Goal: Task Accomplishment & Management: Use online tool/utility

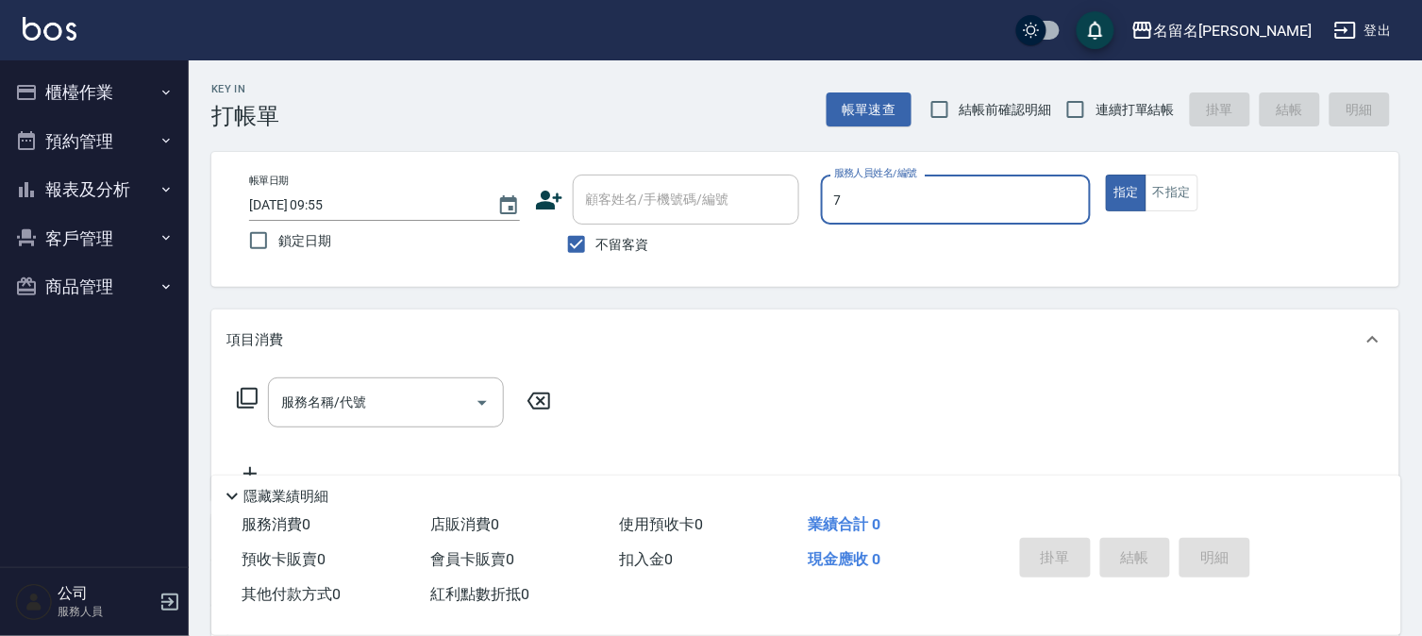
type input "7"
type button "true"
type input "[PERSON_NAME]-7"
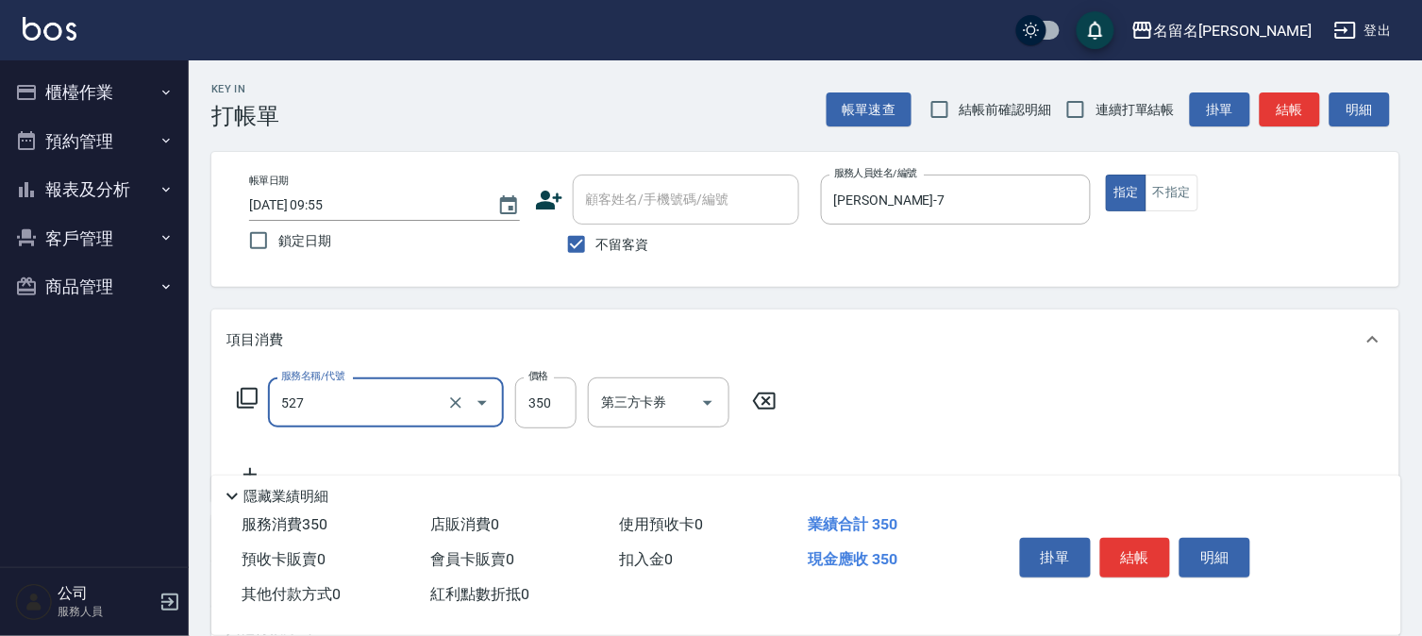
type input "頭皮養護A(527)"
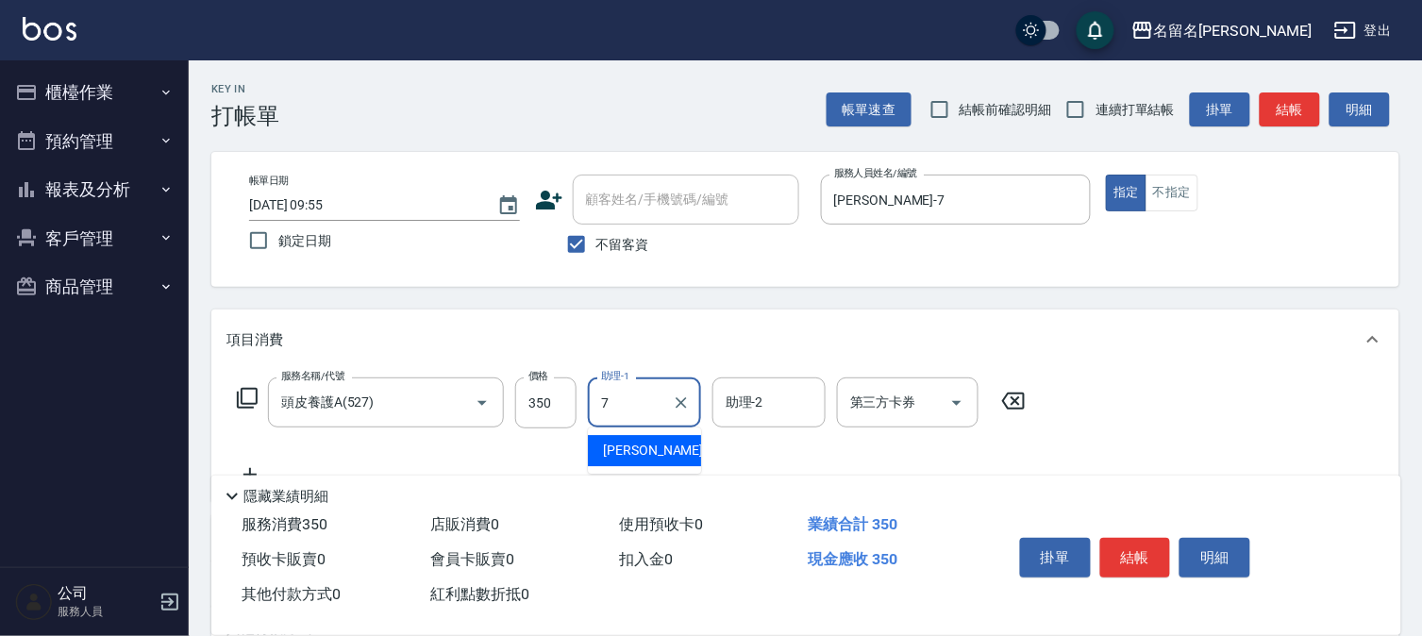
type input "[PERSON_NAME]-7"
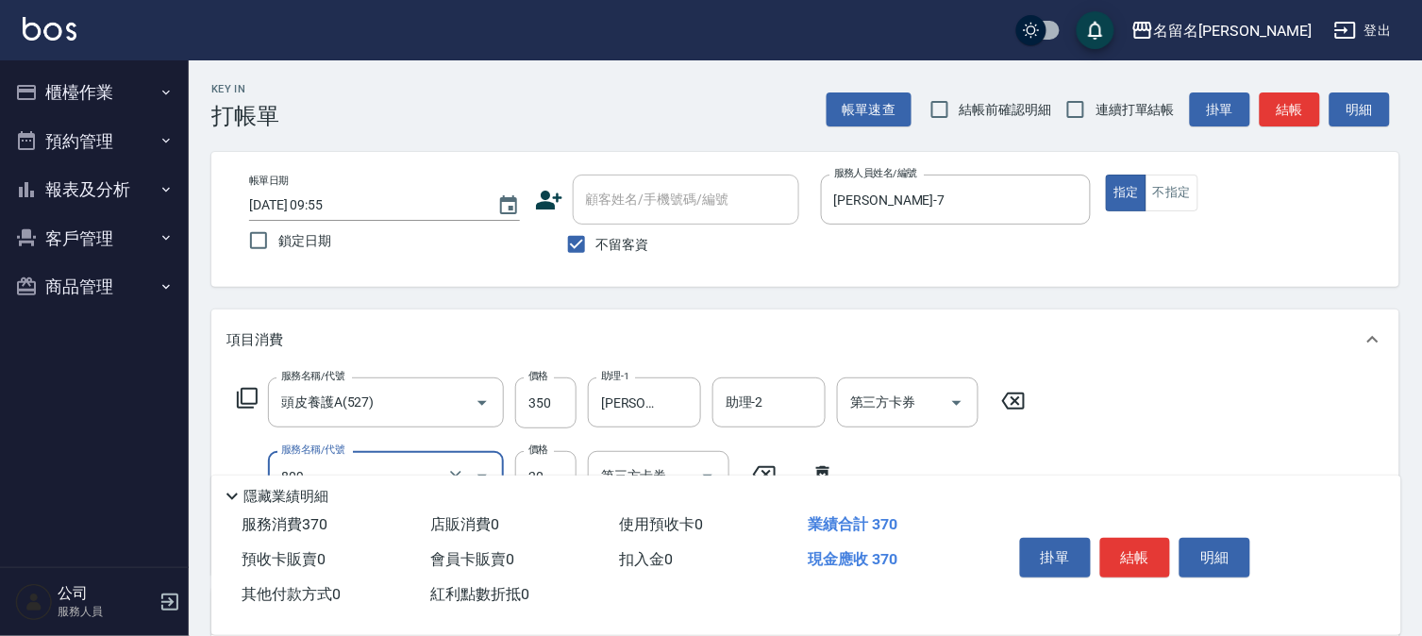
type input "[PERSON_NAME](809)"
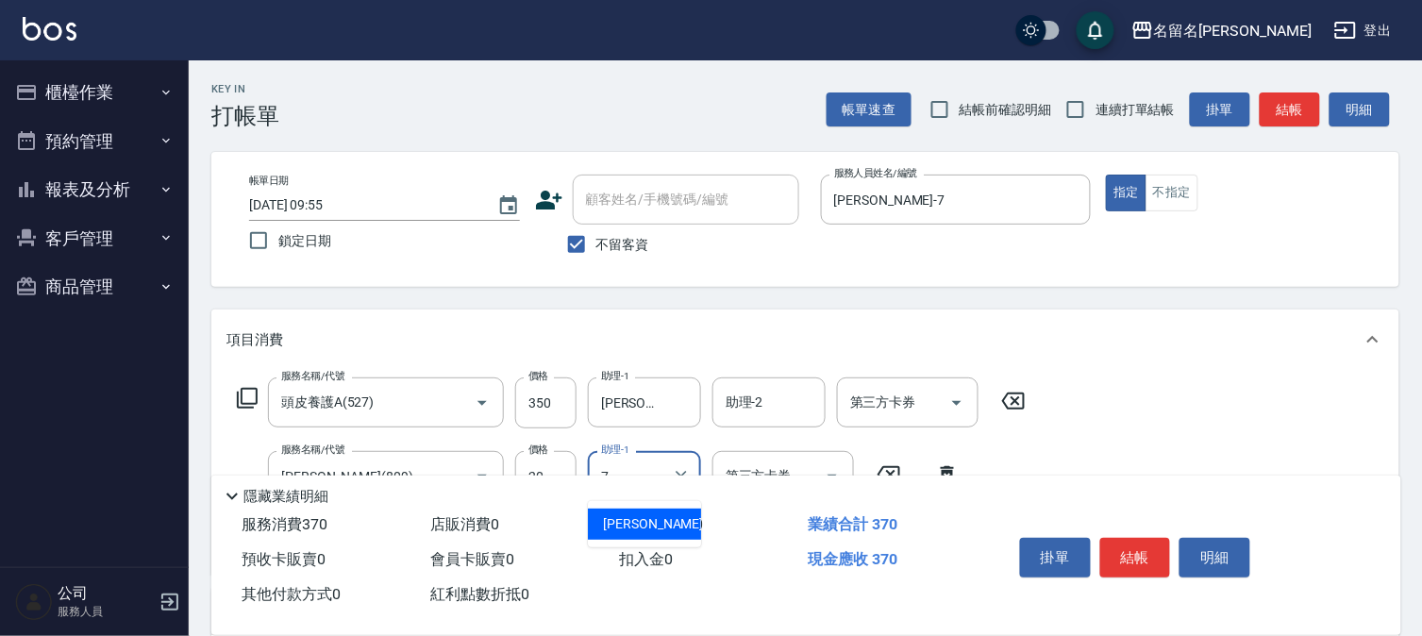
type input "[PERSON_NAME]-7"
click at [1135, 559] on button "結帳" at bounding box center [1135, 558] width 71 height 40
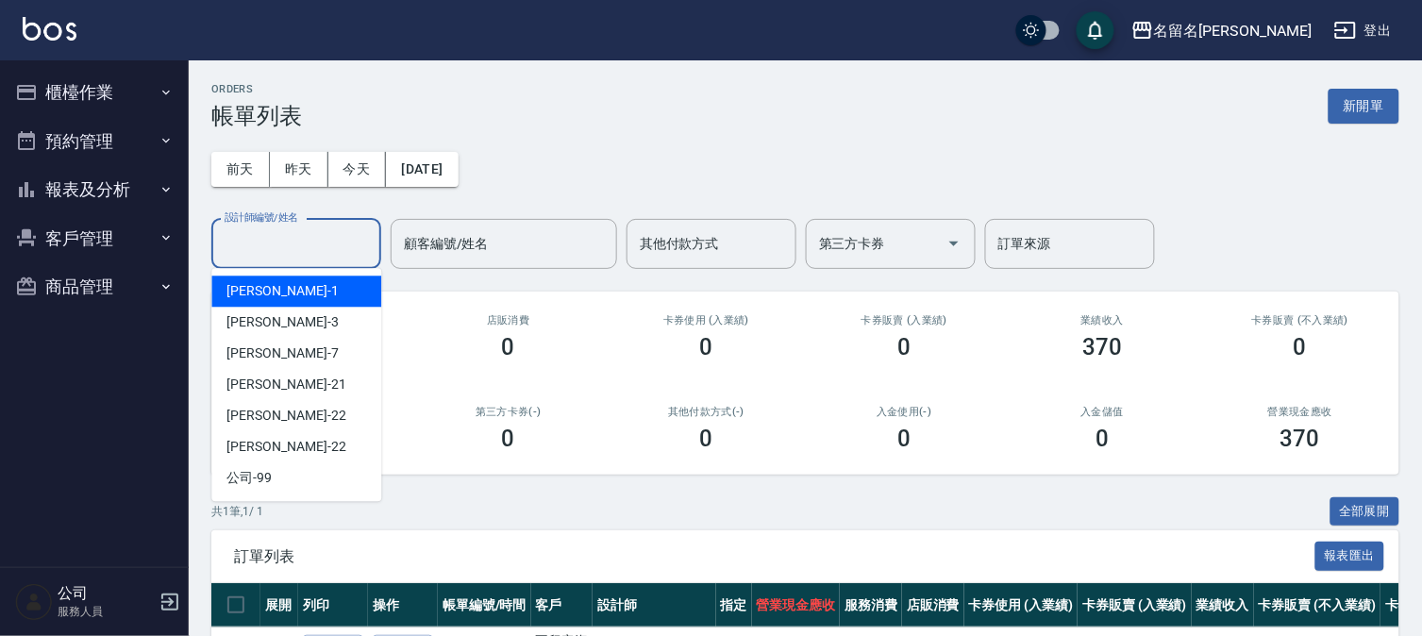
click at [278, 243] on input "設計師編號/姓名" at bounding box center [296, 243] width 153 height 33
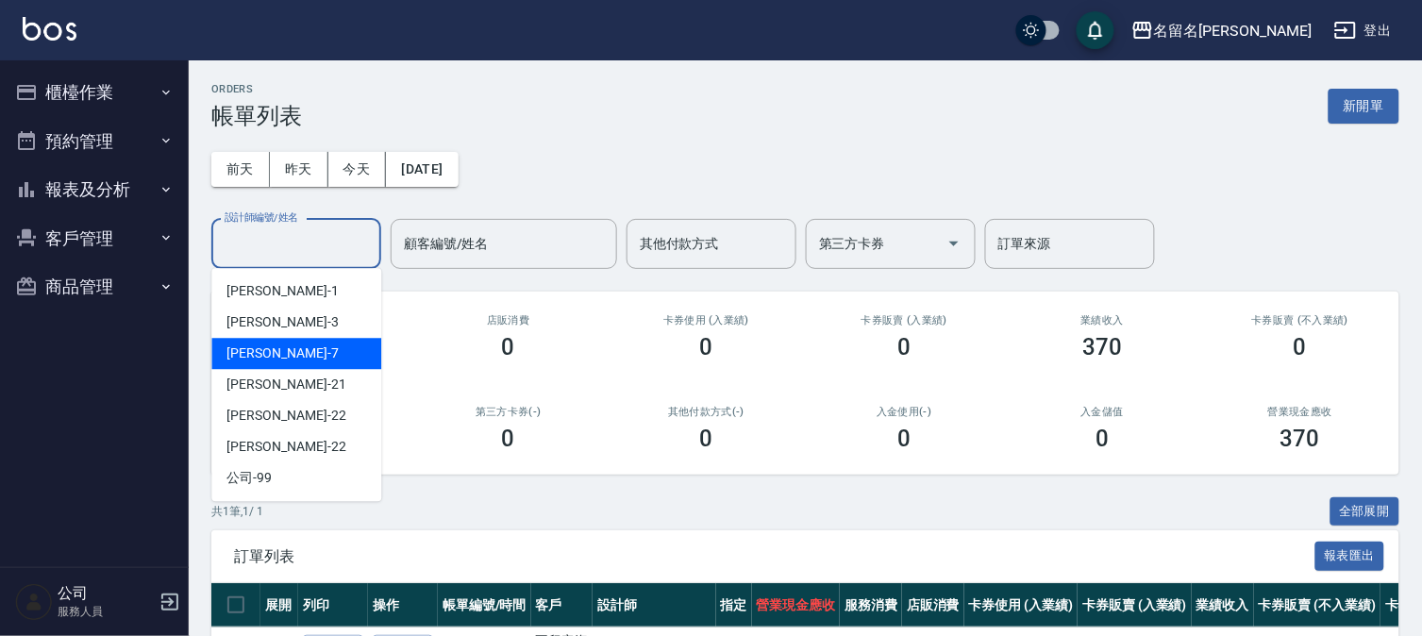
click at [283, 359] on div "[PERSON_NAME]7" at bounding box center [296, 353] width 170 height 31
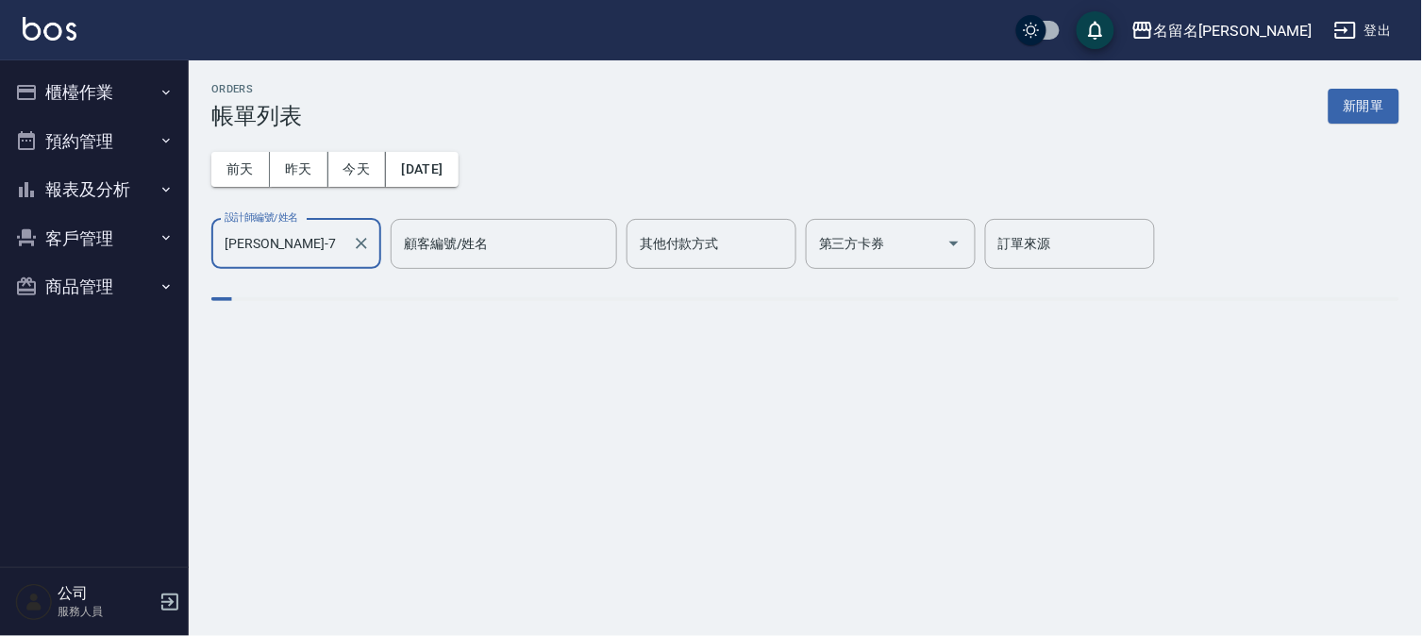
type input "[PERSON_NAME]-7"
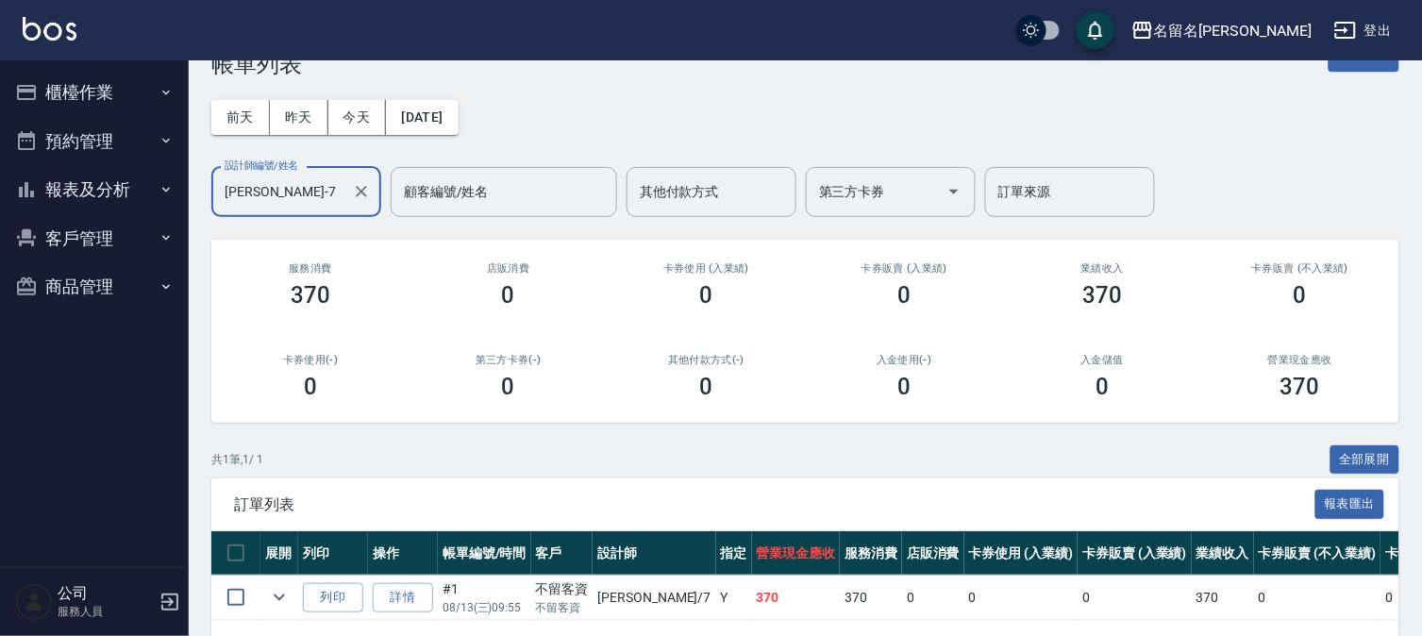
scroll to position [126, 0]
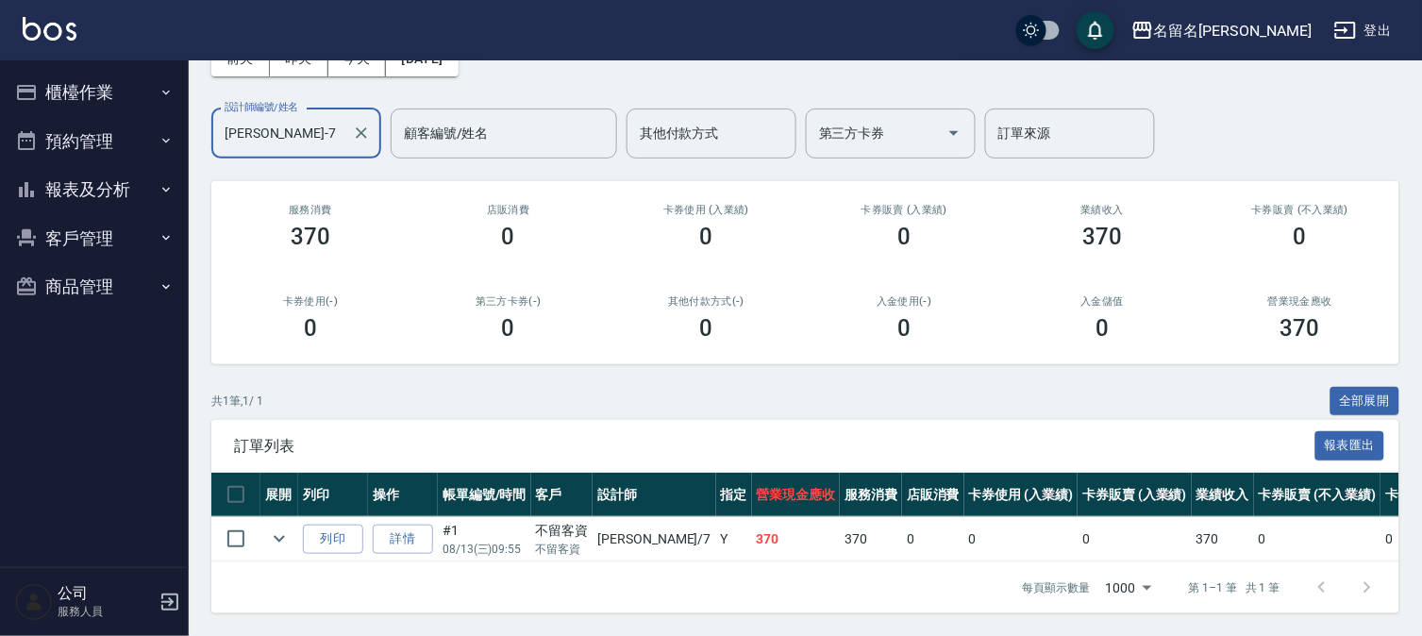
click at [90, 90] on button "櫃檯作業" at bounding box center [95, 92] width 174 height 49
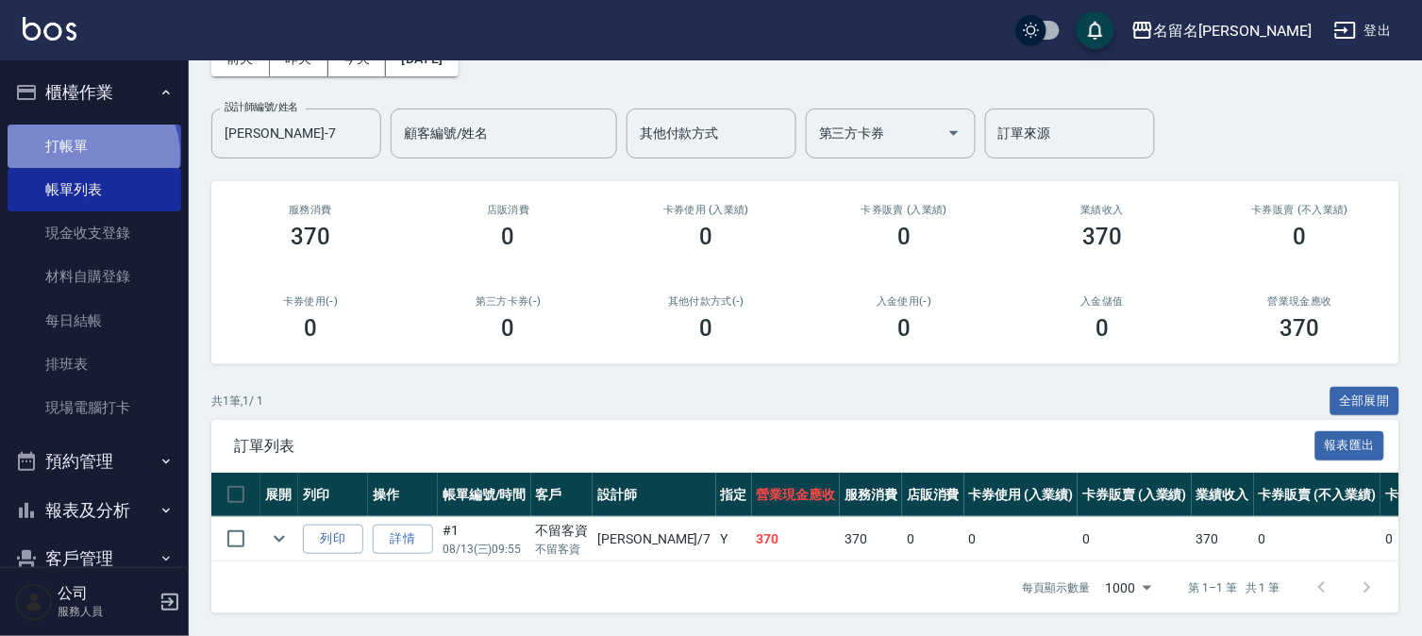
click at [91, 155] on link "打帳單" at bounding box center [95, 146] width 174 height 43
